Goal: Information Seeking & Learning: Learn about a topic

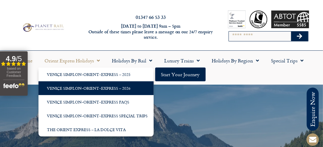
click at [73, 89] on link "Venice Simplon-Orient-Express – 2026" at bounding box center [95, 88] width 115 height 14
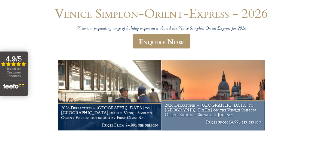
scroll to position [96, 0]
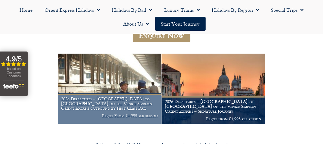
click at [99, 101] on h1 "2026 Departures – Venice to London on the Venice Simplon Orient Express outboun…" at bounding box center [109, 103] width 97 height 14
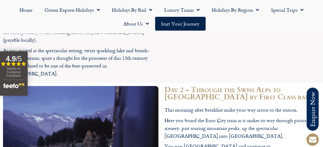
scroll to position [1177, 0]
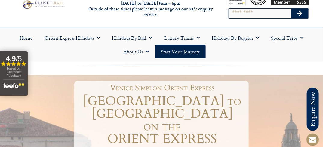
scroll to position [0, 0]
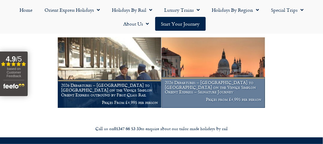
scroll to position [114, 0]
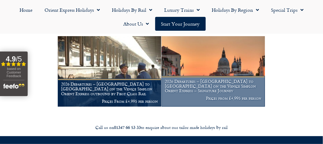
click at [217, 91] on h1 "2026 Departures – London to Venice on the Venice Simplon Orient Express – Signa…" at bounding box center [213, 86] width 97 height 14
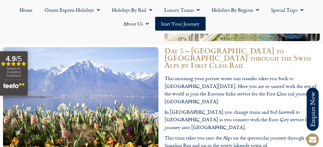
scroll to position [1465, 0]
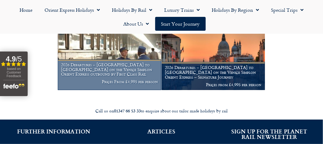
scroll to position [131, 0]
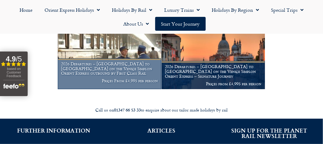
click at [98, 66] on h1 "2026 Departures – Venice to London on the Venice Simplon Orient Express outboun…" at bounding box center [109, 68] width 97 height 14
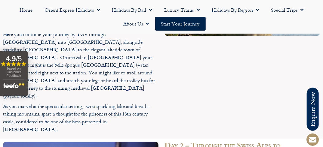
scroll to position [1081, 0]
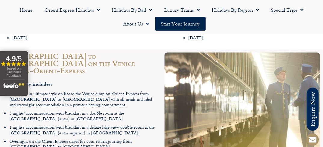
scroll to position [841, 0]
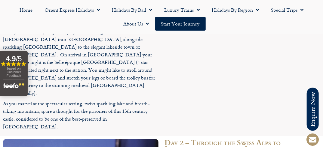
scroll to position [1081, 0]
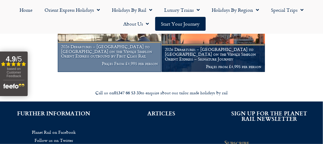
scroll to position [149, 0]
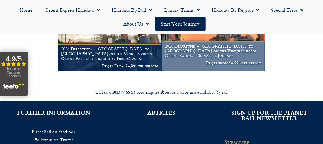
click at [215, 41] on img at bounding box center [212, 36] width 103 height 70
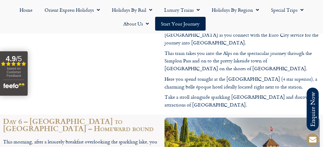
scroll to position [1586, 0]
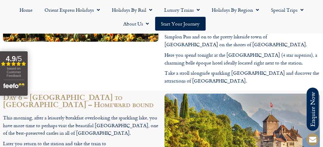
drag, startPoint x: 249, startPoint y: 123, endPoint x: 214, endPoint y: 116, distance: 35.7
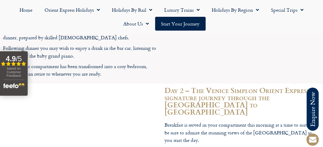
scroll to position [1098, 0]
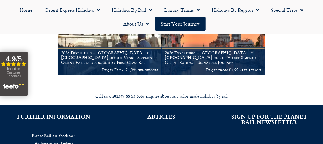
scroll to position [144, 0]
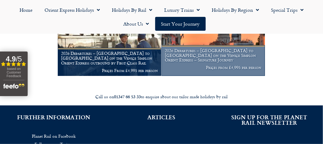
click at [210, 60] on h1 "2026 Departures – [GEOGRAPHIC_DATA] to [GEOGRAPHIC_DATA] on the Venice Simplon …" at bounding box center [213, 55] width 97 height 14
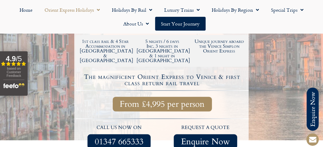
scroll to position [192, 0]
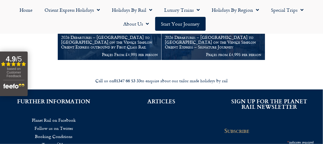
scroll to position [162, 0]
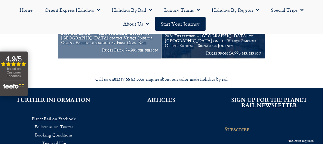
click at [128, 44] on h1 "2026 Departures – [GEOGRAPHIC_DATA] to [GEOGRAPHIC_DATA] on the Venice Simplon …" at bounding box center [109, 38] width 97 height 14
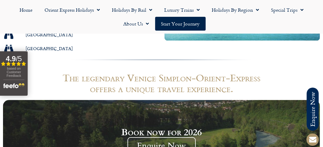
scroll to position [480, 0]
